Goal: Answer question/provide support

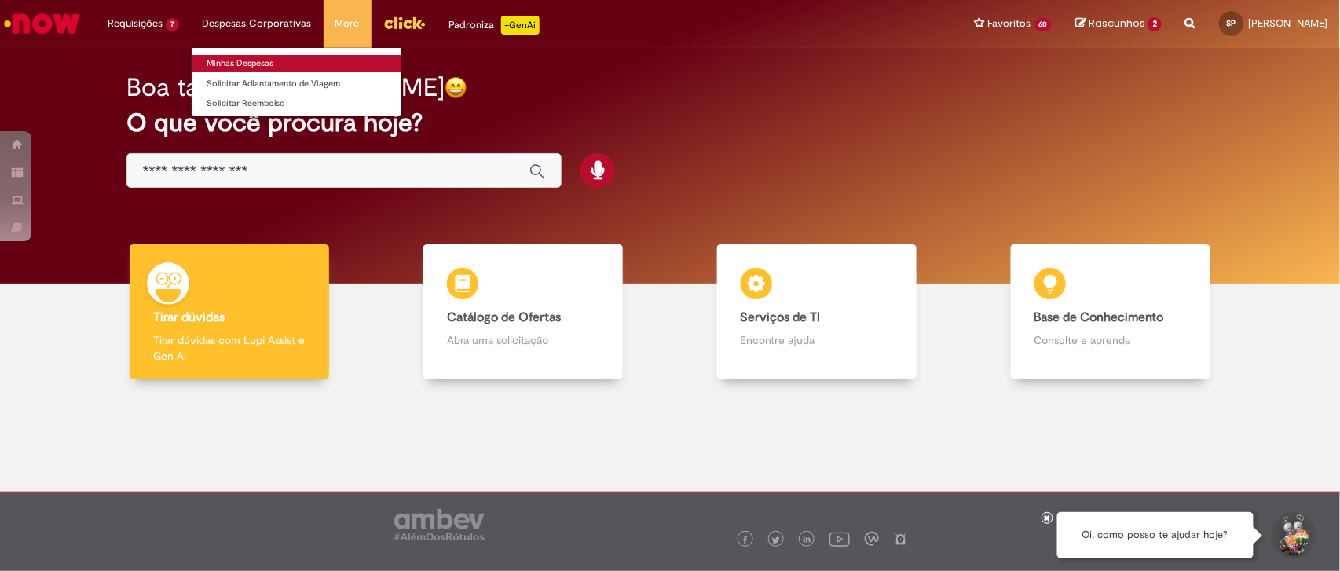
click at [206, 57] on link "Minhas Despesas" at bounding box center [297, 63] width 210 height 17
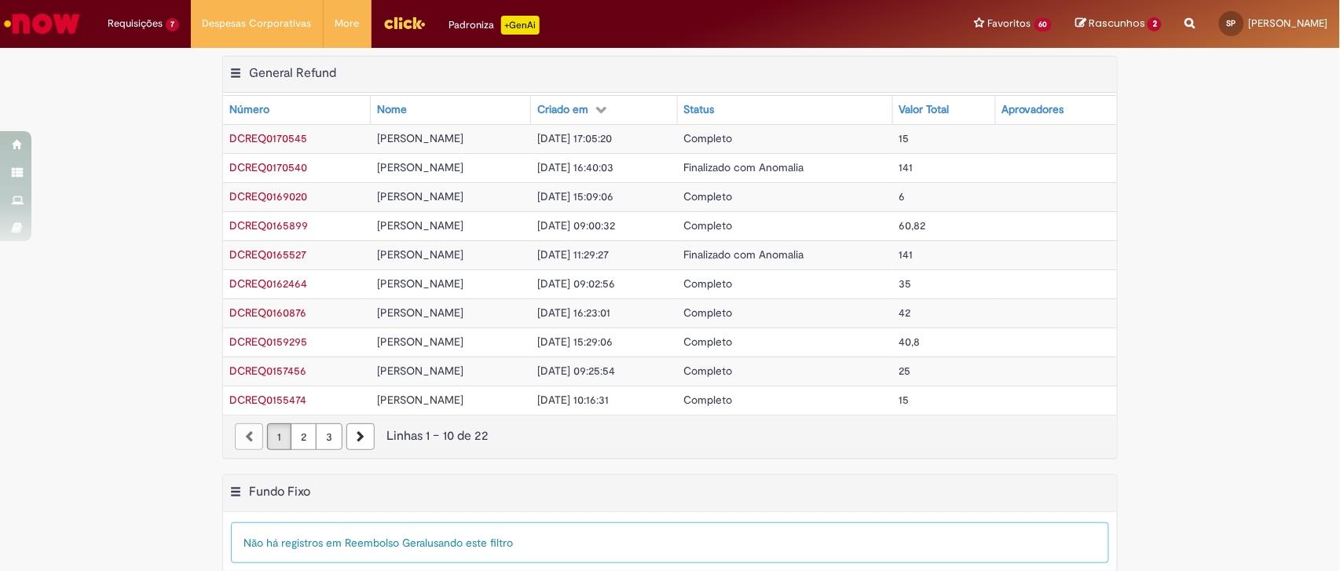
click at [31, 514] on div "Exportar como PDF Exportar como Excel Exportar como CSV Fundo Fixo Tabela - Pág…" at bounding box center [670, 530] width 1340 height 113
drag, startPoint x: 31, startPoint y: 514, endPoint x: 42, endPoint y: 498, distance: 18.7
click at [42, 498] on div "Exportar como PDF Exportar como Excel Exportar como CSV Fundo Fixo Tabela - Pág…" at bounding box center [670, 530] width 1340 height 113
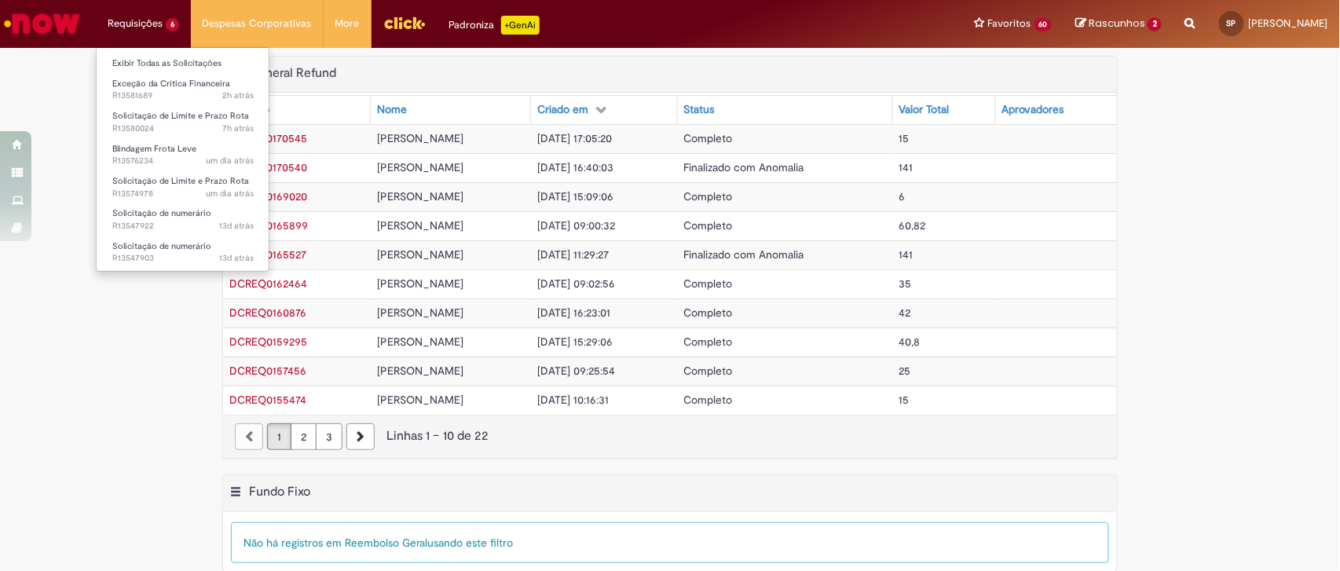
click at [152, 41] on li "Requisições 6 Exibir Todas as Solicitações Exceção da Crítica Financeira 2h atr…" at bounding box center [143, 23] width 95 height 47
click at [170, 65] on link "Exibir Todas as Solicitações" at bounding box center [183, 63] width 173 height 17
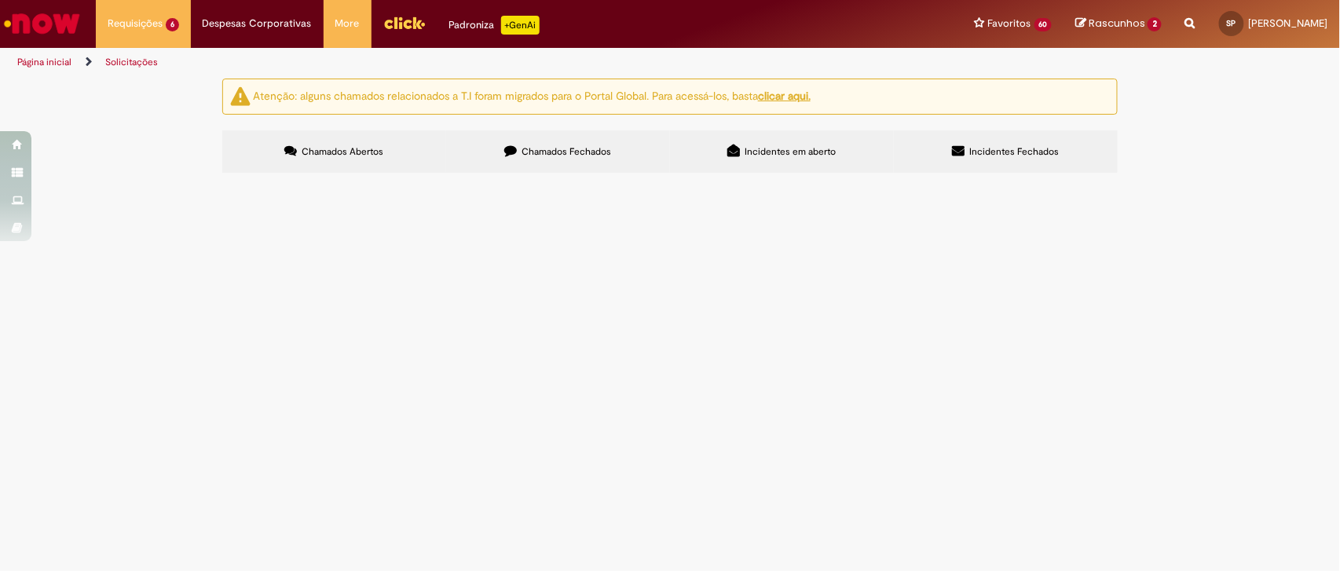
click at [0, 0] on span "Exceção da Crítica Financeira" at bounding box center [0, 0] width 0 height 0
click at [0, 0] on span "Comprovante pagamento pdv 2814 43429 3089" at bounding box center [0, 0] width 0 height 0
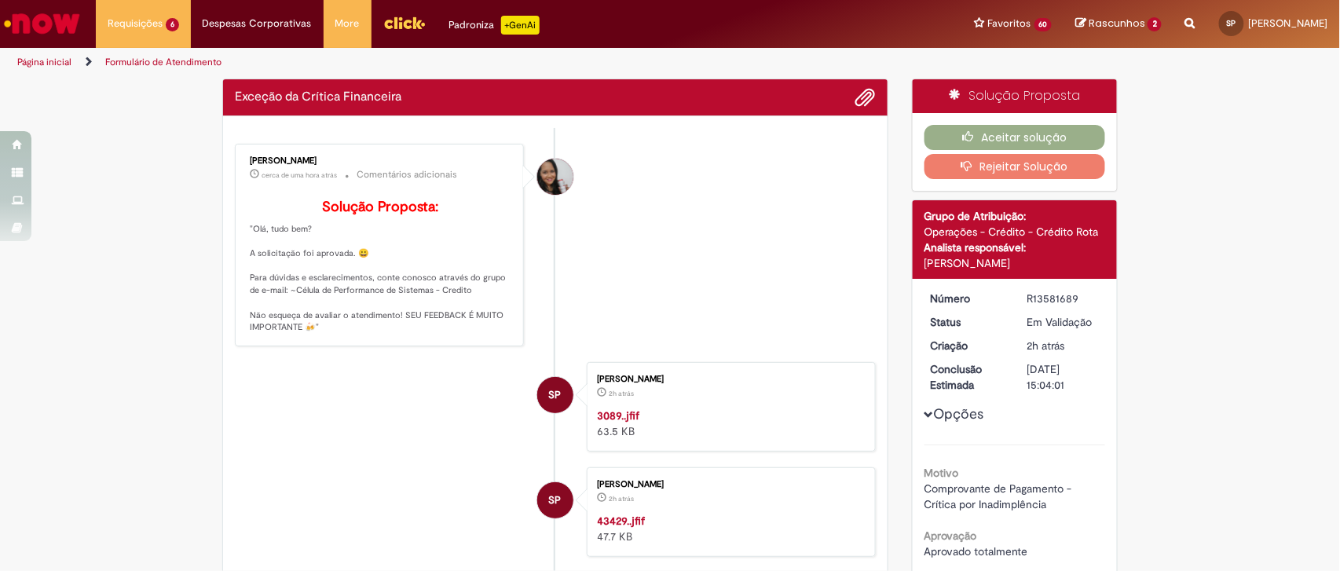
click at [445, 272] on p "Solução Proposta: "Olá, tudo bem? A solicitação foi aprovada. 😀 Para dúvidas e …" at bounding box center [381, 267] width 262 height 134
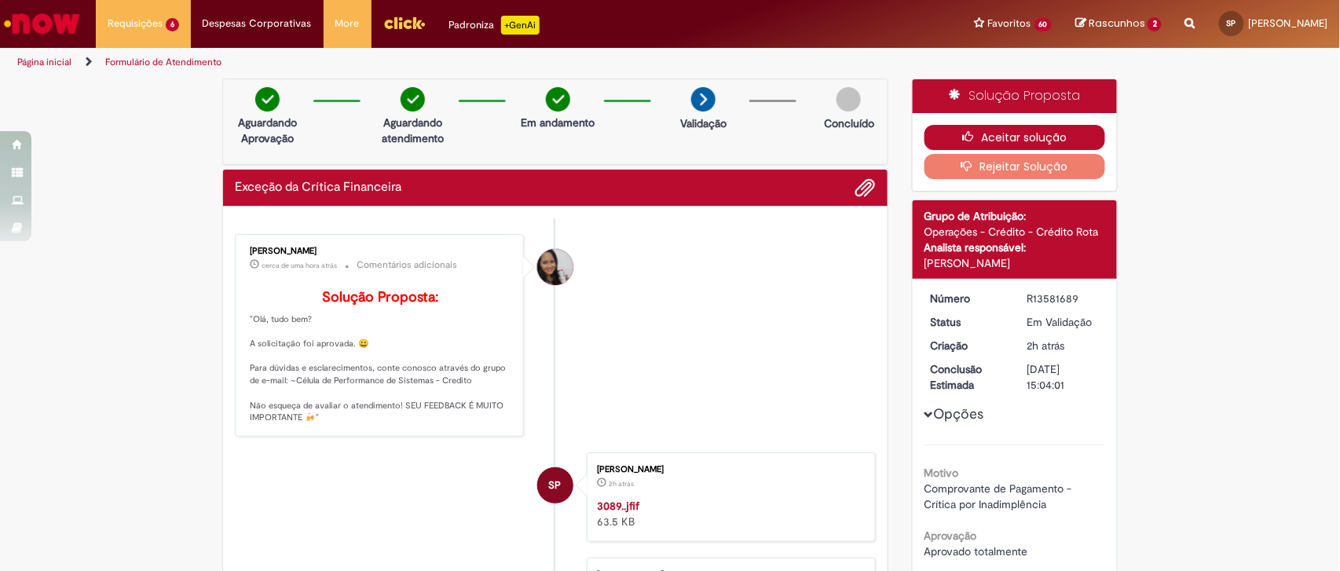
click at [983, 137] on button "Aceitar solução" at bounding box center [1015, 137] width 181 height 25
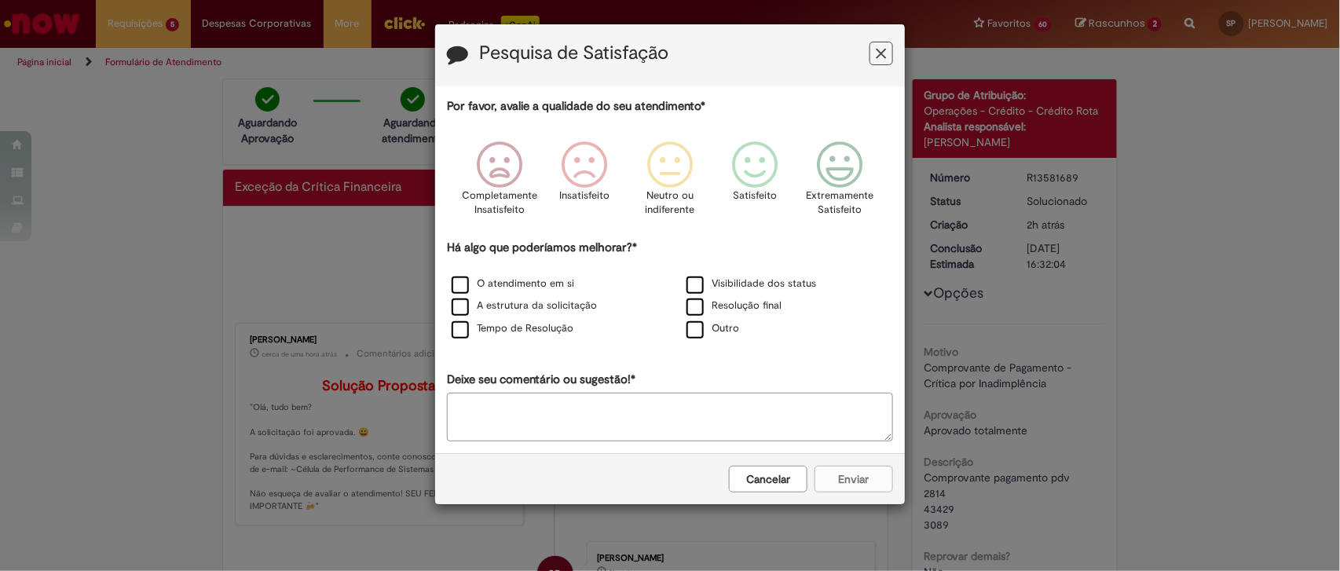
click at [874, 48] on button "Feedback" at bounding box center [882, 54] width 24 height 24
